Goal: Task Accomplishment & Management: Contribute content

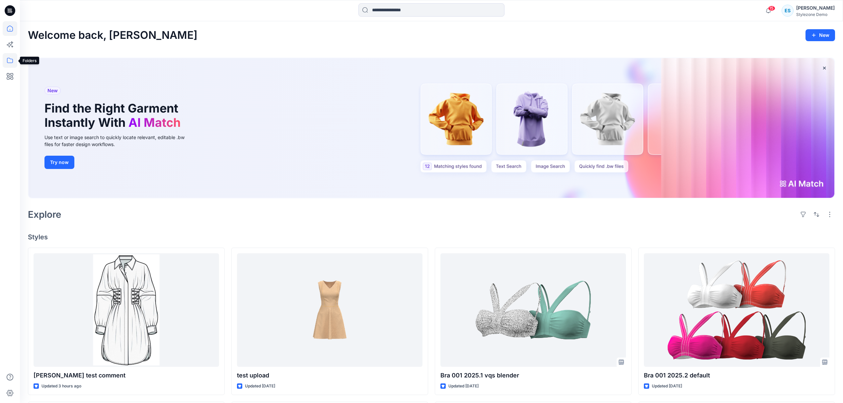
click at [11, 61] on icon at bounding box center [10, 60] width 15 height 15
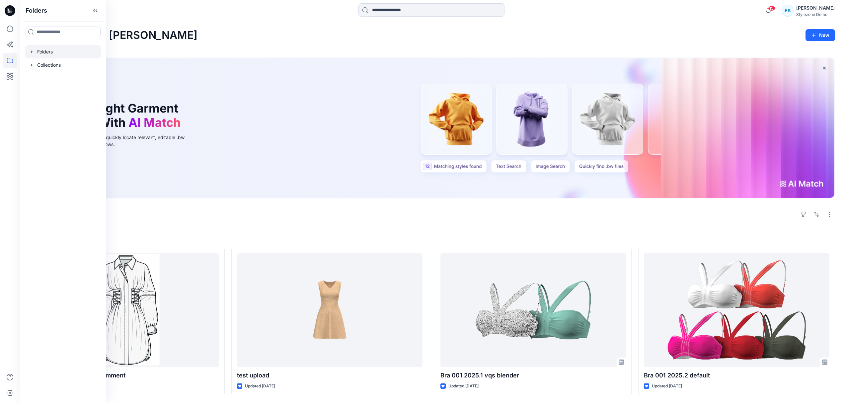
click at [56, 57] on div at bounding box center [63, 51] width 76 height 13
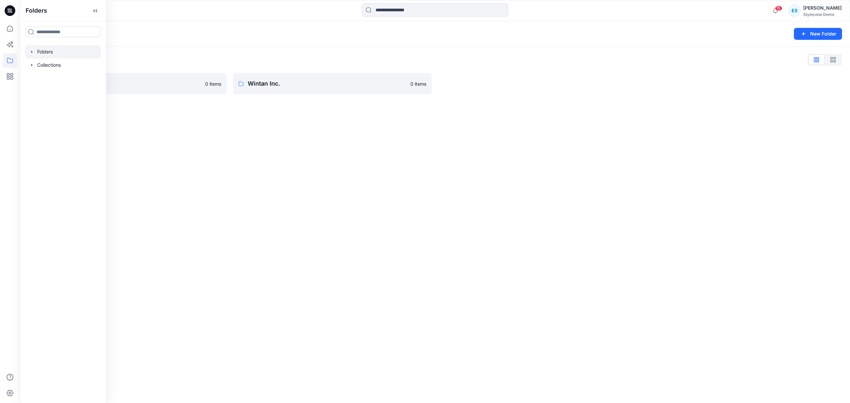
click at [646, 130] on div "Folders New Folder Folders List UA SS21 0 items Wintan Inc. 0 items" at bounding box center [435, 212] width 830 height 382
click at [804, 35] on icon "button" at bounding box center [803, 34] width 8 height 8
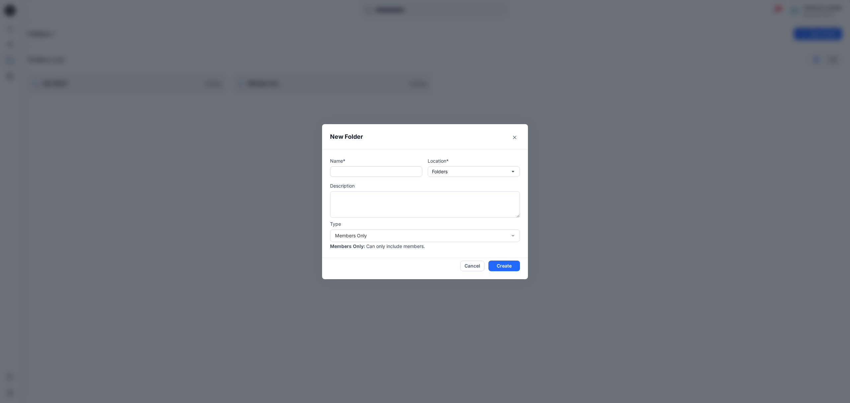
click at [389, 169] on input "text" at bounding box center [376, 171] width 92 height 11
type input "********"
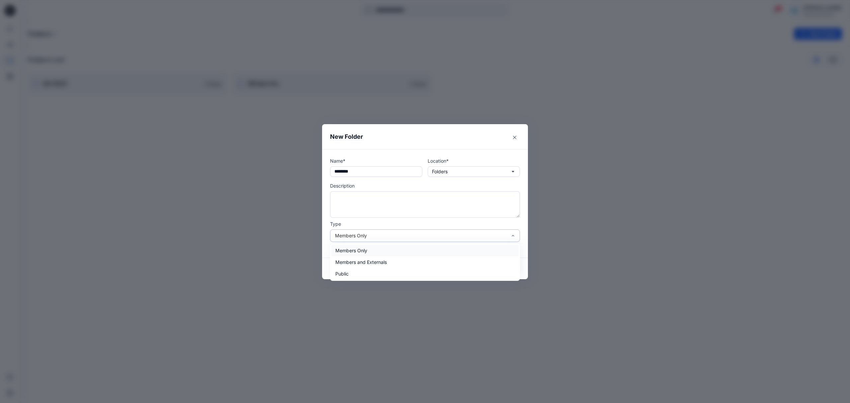
click at [394, 239] on div "Members Only" at bounding box center [421, 235] width 172 height 7
click at [380, 258] on div "Members and Externals" at bounding box center [424, 262] width 187 height 12
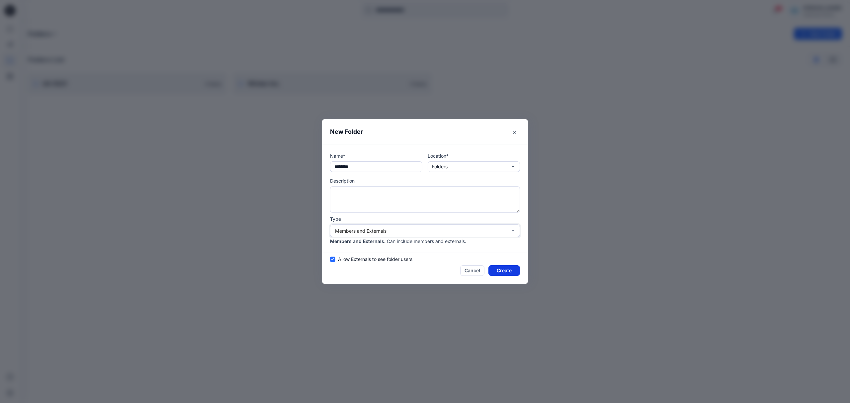
click at [507, 271] on button "Create" at bounding box center [504, 270] width 32 height 11
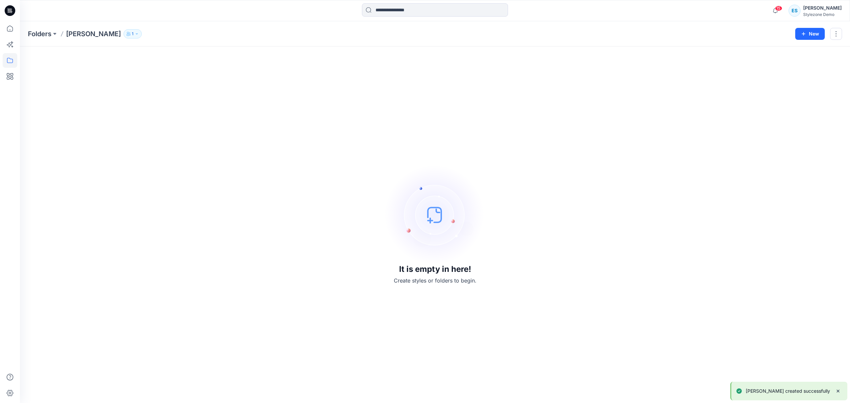
click at [135, 35] on icon "button" at bounding box center [137, 34] width 4 height 4
click at [198, 51] on div "Folder Access Members and Externals" at bounding box center [154, 52] width 100 height 23
click at [196, 52] on button "Manage Users" at bounding box center [193, 52] width 11 height 11
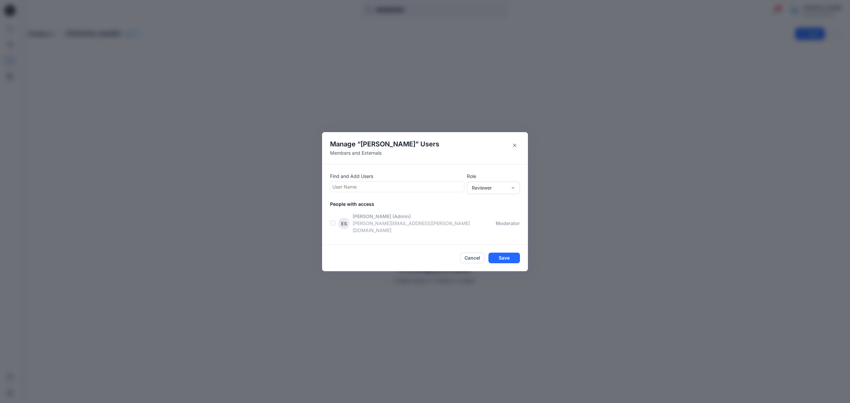
click at [408, 191] on div at bounding box center [396, 187] width 129 height 8
type input "*****"
click at [396, 200] on div "[PERSON_NAME] [PERSON_NAME]" at bounding box center [397, 203] width 134 height 15
click at [491, 191] on div "Reviewer" at bounding box center [489, 187] width 35 height 7
click at [493, 226] on div "Moderator" at bounding box center [493, 224] width 50 height 12
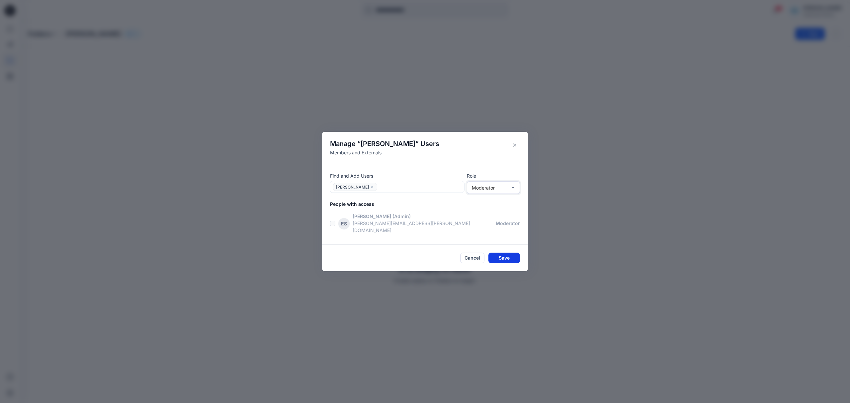
click at [512, 253] on button "Save" at bounding box center [504, 258] width 32 height 11
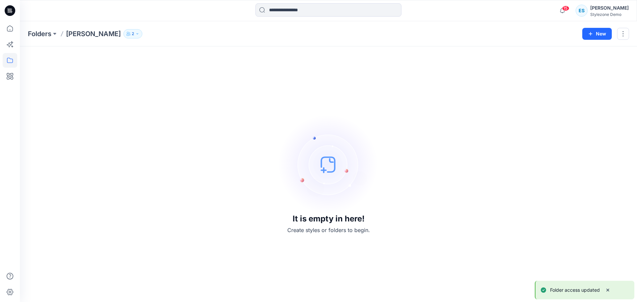
click at [430, 135] on div "It is empty in here! Create styles or folders to begin." at bounding box center [329, 174] width 602 height 240
click at [598, 34] on button "New" at bounding box center [598, 34] width 30 height 12
click at [571, 52] on p "New Style" at bounding box center [577, 50] width 22 height 8
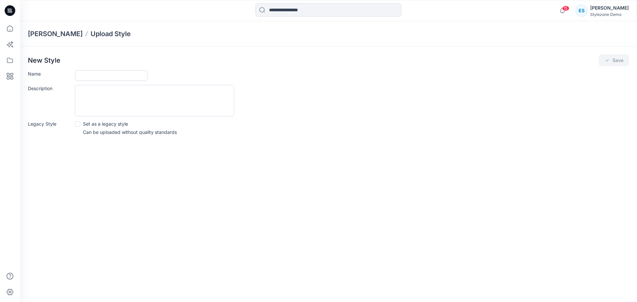
click at [127, 77] on input "Name" at bounding box center [111, 75] width 73 height 11
type input "******"
click at [128, 100] on textarea "Description" at bounding box center [154, 101] width 159 height 32
paste textarea "**********"
type textarea "**********"
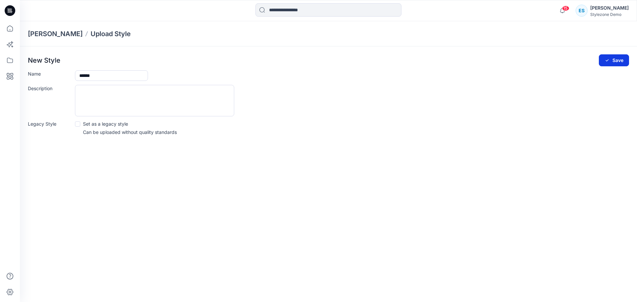
click at [603, 58] on button "Save" at bounding box center [614, 60] width 30 height 12
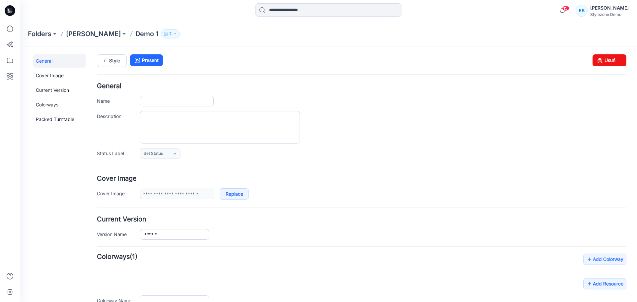
type input "******"
type input "**********"
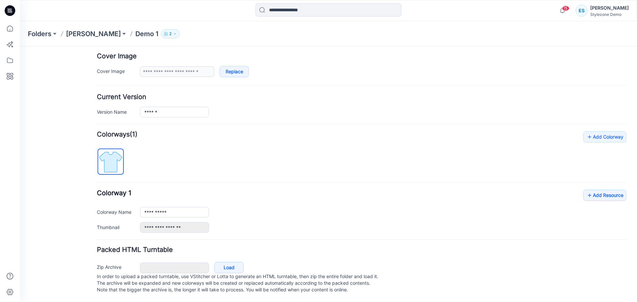
scroll to position [129, 0]
click at [605, 190] on link "Add Resource" at bounding box center [605, 195] width 43 height 11
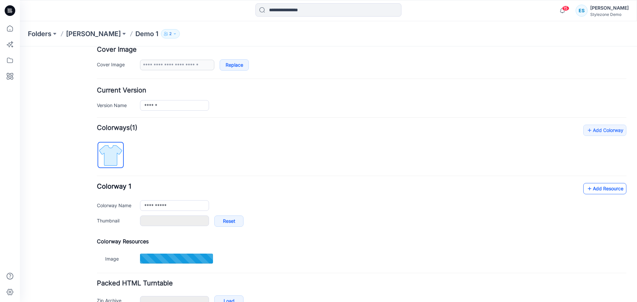
click at [596, 188] on link "Add Resource" at bounding box center [605, 188] width 43 height 11
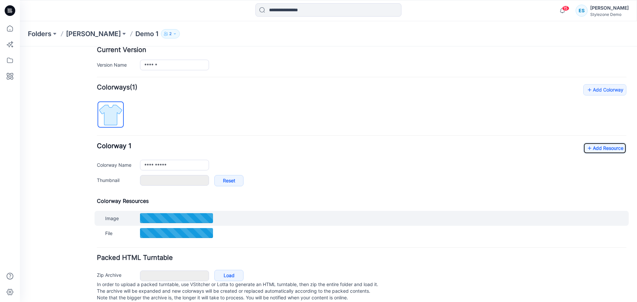
scroll to position [184, 0]
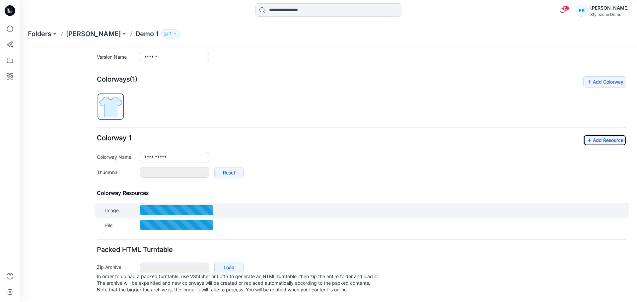
type input "**********"
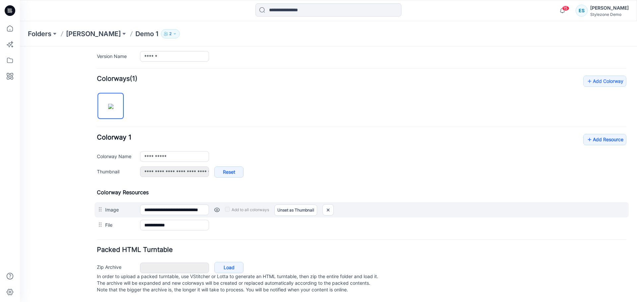
click at [400, 206] on div "Add to all colorways Set as Thumbnail Unset as Thumbnail" at bounding box center [418, 210] width 418 height 11
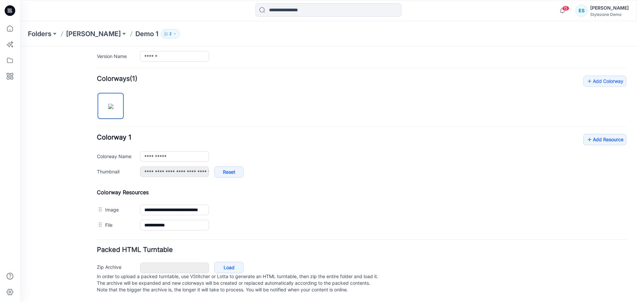
click at [49, 210] on div "General Cover Image Current Version Colorways Packed Turntable" at bounding box center [59, 89] width 53 height 426
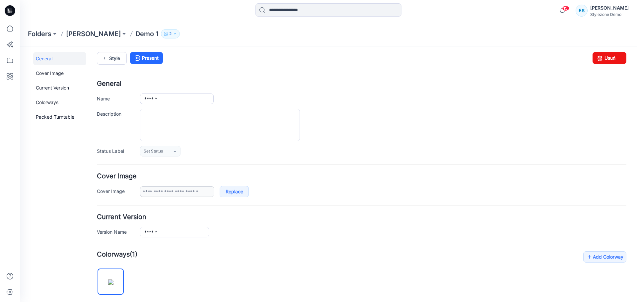
scroll to position [0, 0]
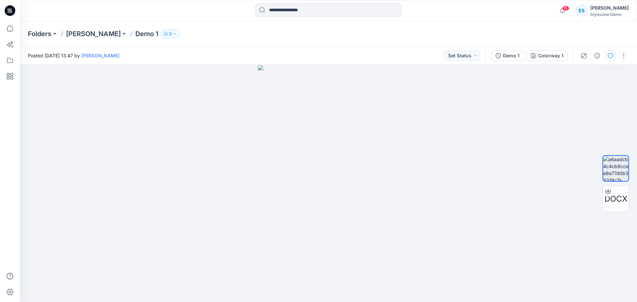
click at [608, 56] on icon "button" at bounding box center [610, 55] width 5 height 5
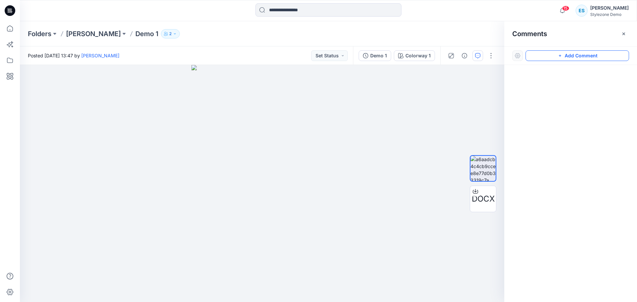
click at [536, 55] on button "Add Comment" at bounding box center [578, 55] width 104 height 11
click at [268, 154] on div "1" at bounding box center [262, 183] width 485 height 237
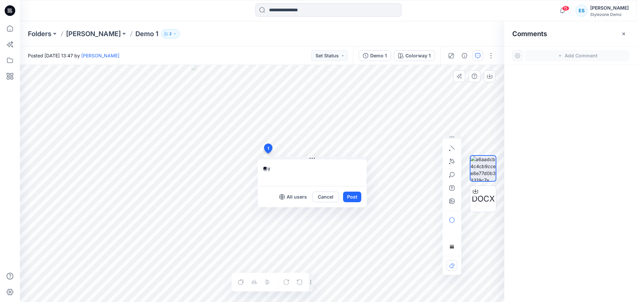
type textarea "*"
click at [329, 197] on button "Cancel" at bounding box center [325, 197] width 27 height 11
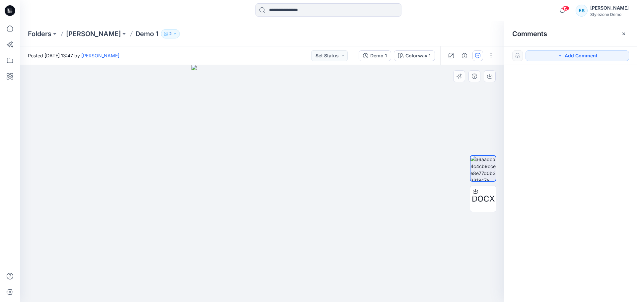
click at [417, 87] on div at bounding box center [262, 183] width 485 height 237
click at [164, 36] on icon "button" at bounding box center [166, 34] width 4 height 4
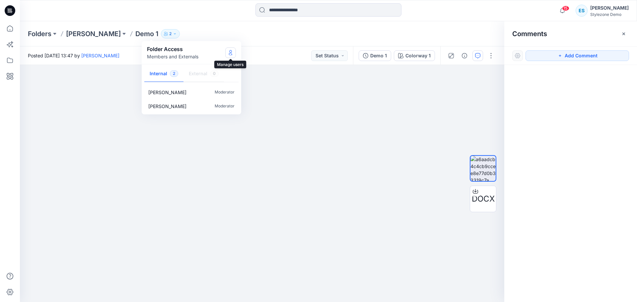
click at [230, 51] on icon "Manage Users" at bounding box center [230, 52] width 5 height 5
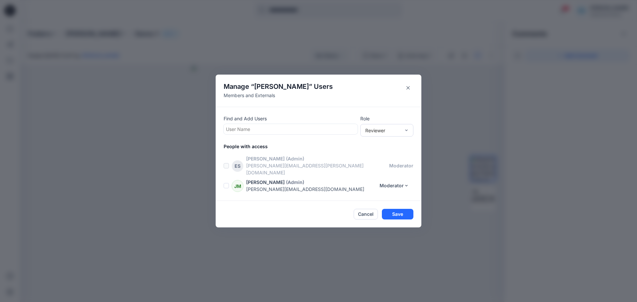
click at [260, 132] on div at bounding box center [290, 129] width 129 height 8
type input "*"
click at [387, 134] on div "Reviewer" at bounding box center [382, 130] width 35 height 7
click at [389, 160] on div "Contributor" at bounding box center [387, 155] width 50 height 12
click at [407, 90] on icon "Close" at bounding box center [408, 87] width 3 height 3
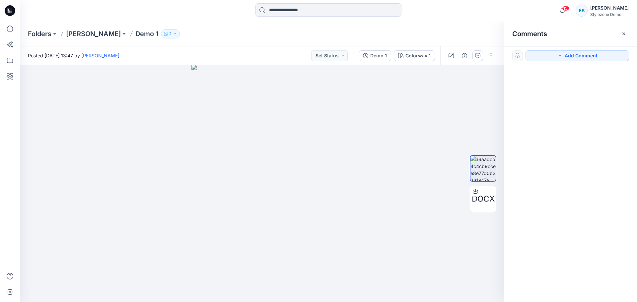
click at [169, 35] on p "2" at bounding box center [170, 33] width 2 height 7
click at [268, 37] on div "Folders Ewa DEMO Demo 1 2 Folder Access Members and Externals Internal 2 Extern…" at bounding box center [303, 33] width 550 height 9
click at [581, 52] on button "Add Comment" at bounding box center [578, 55] width 104 height 11
click at [295, 154] on div "1" at bounding box center [262, 183] width 485 height 237
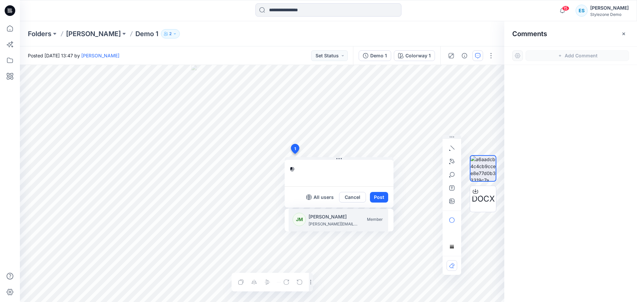
click at [335, 218] on p "[PERSON_NAME]" at bounding box center [334, 217] width 50 height 8
type textarea "**********"
click at [362, 200] on button "Cancel" at bounding box center [352, 197] width 27 height 11
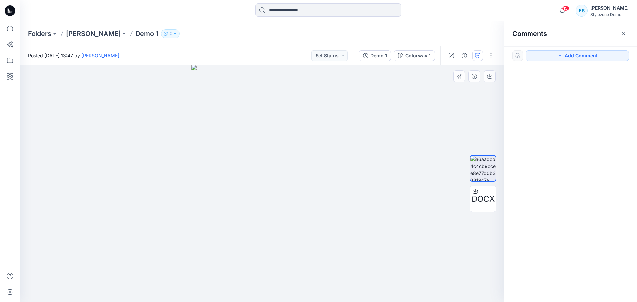
click at [395, 91] on div at bounding box center [262, 183] width 485 height 237
